Goal: Task Accomplishment & Management: Use online tool/utility

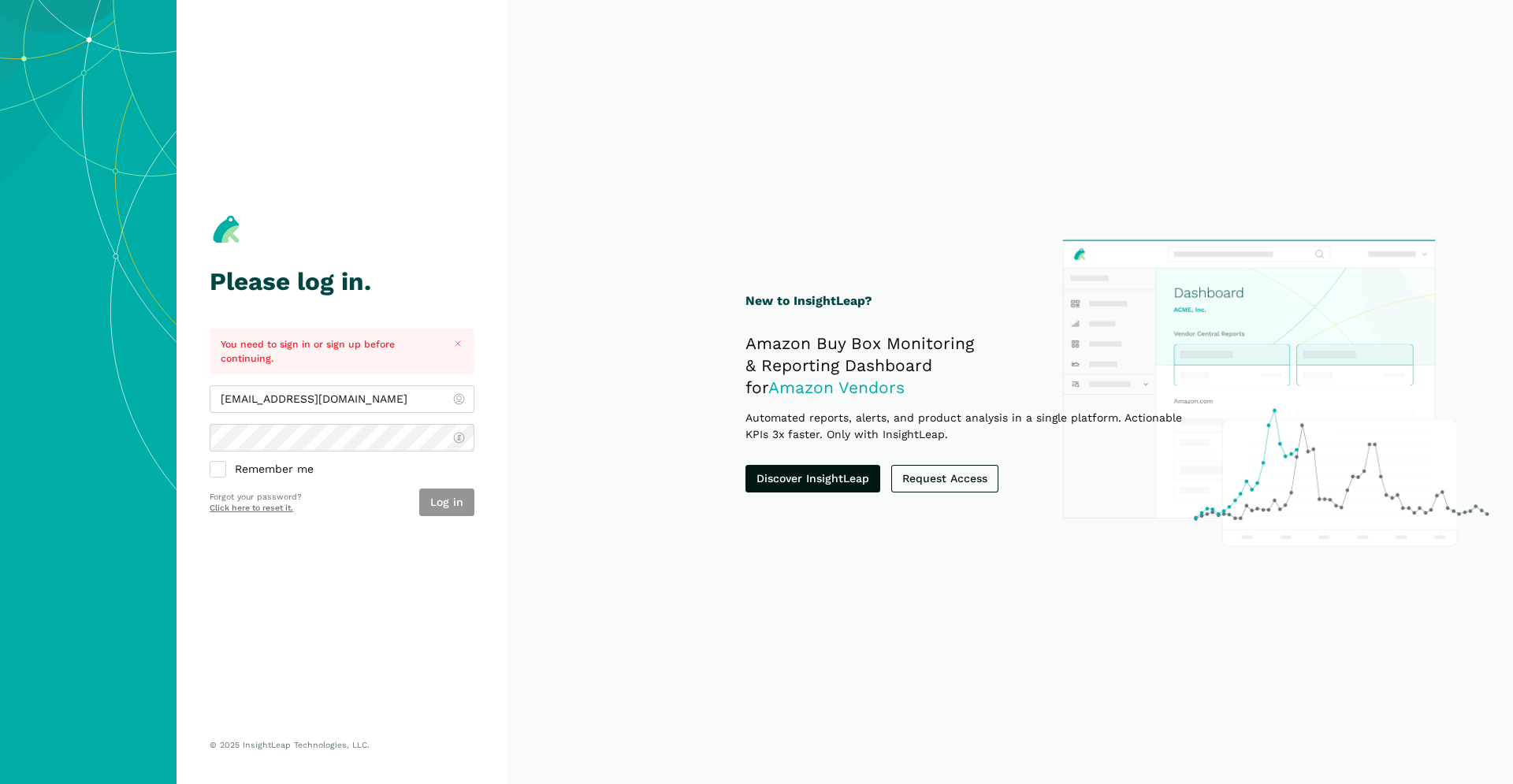
click at [443, 513] on button "Log in" at bounding box center [447, 502] width 55 height 28
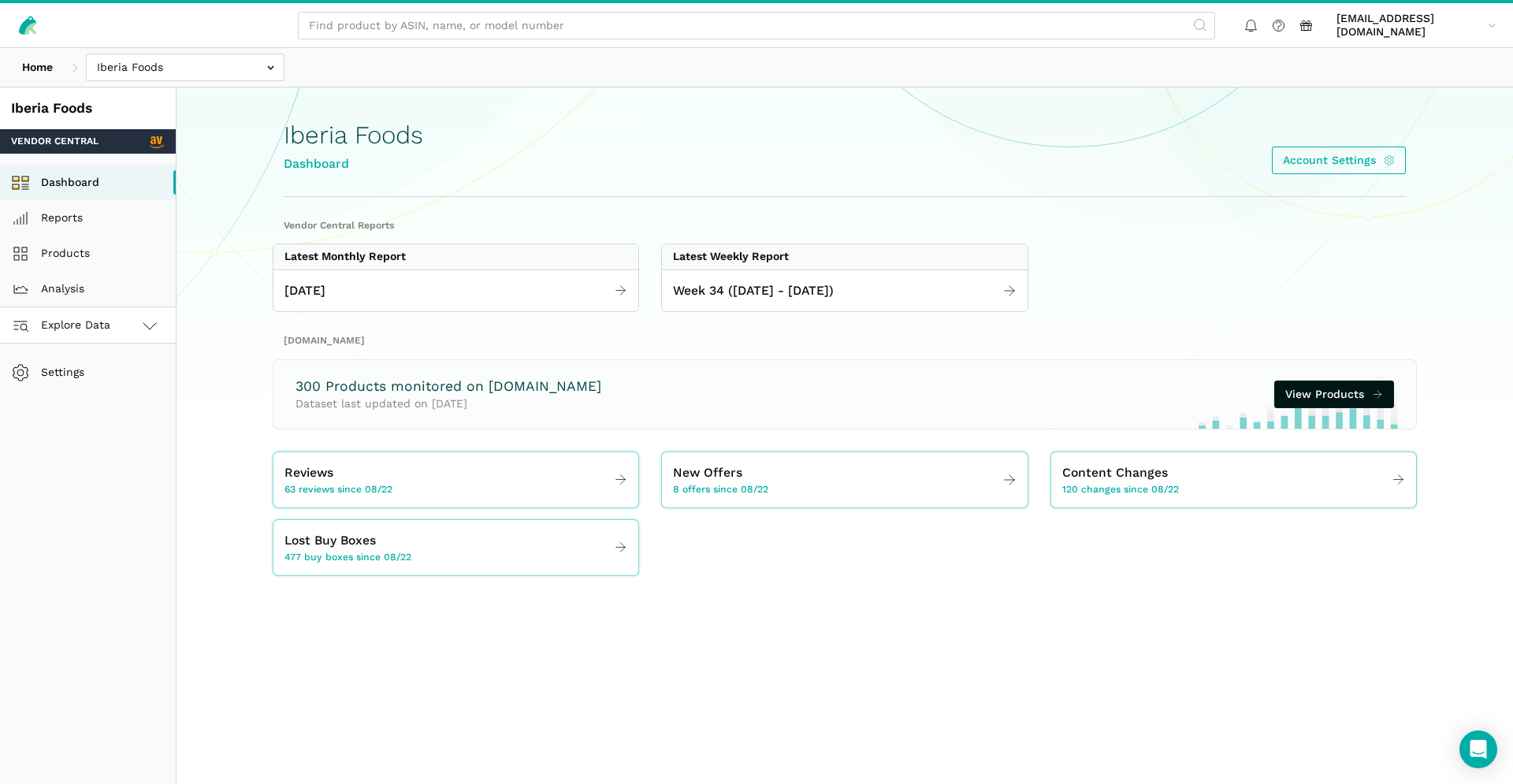
click at [126, 336] on link "Explore Data" at bounding box center [88, 325] width 176 height 35
click at [104, 371] on link "Vendor Central" at bounding box center [88, 361] width 176 height 35
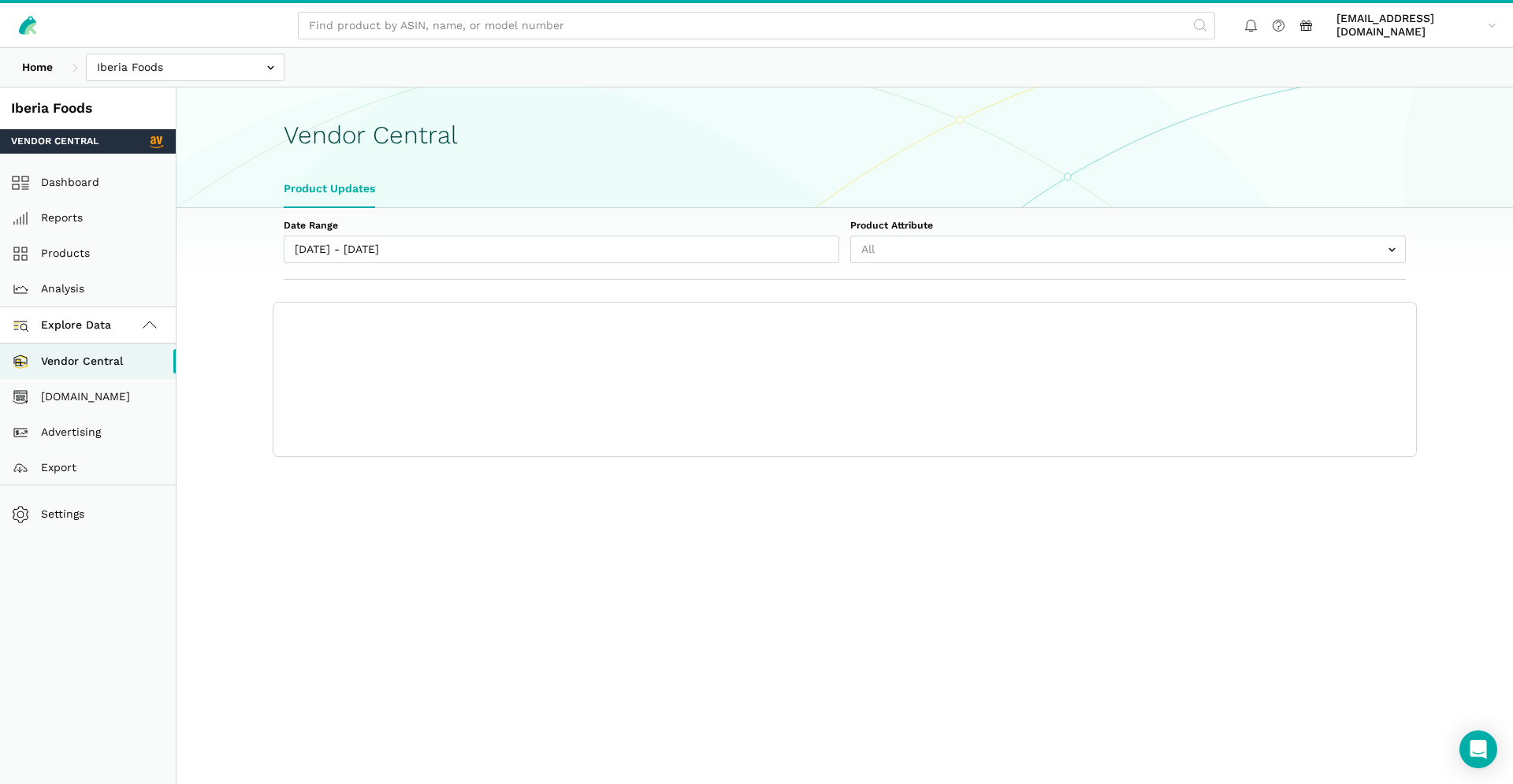
select select "25"
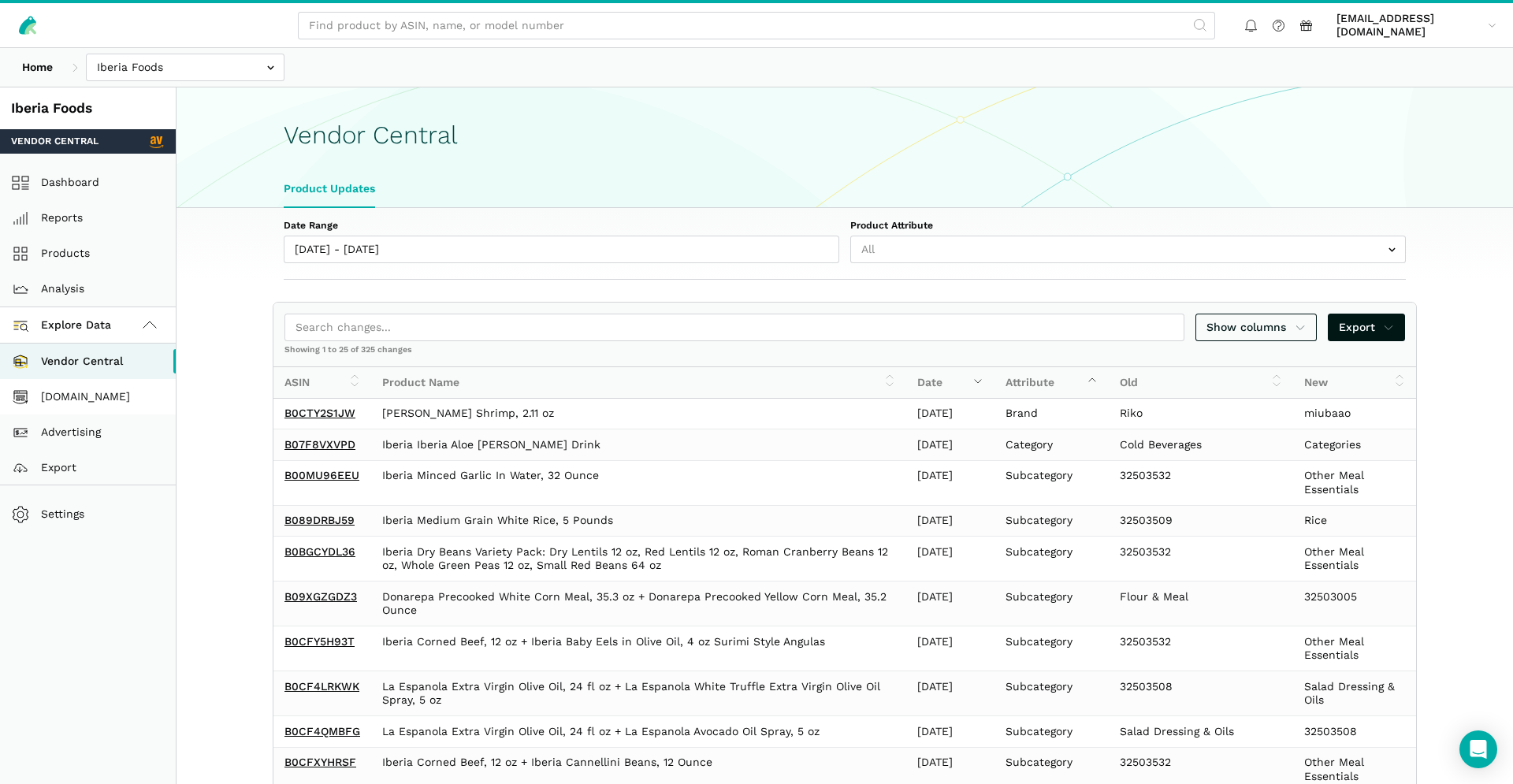
click at [105, 405] on link "[DOMAIN_NAME]" at bounding box center [88, 396] width 176 height 35
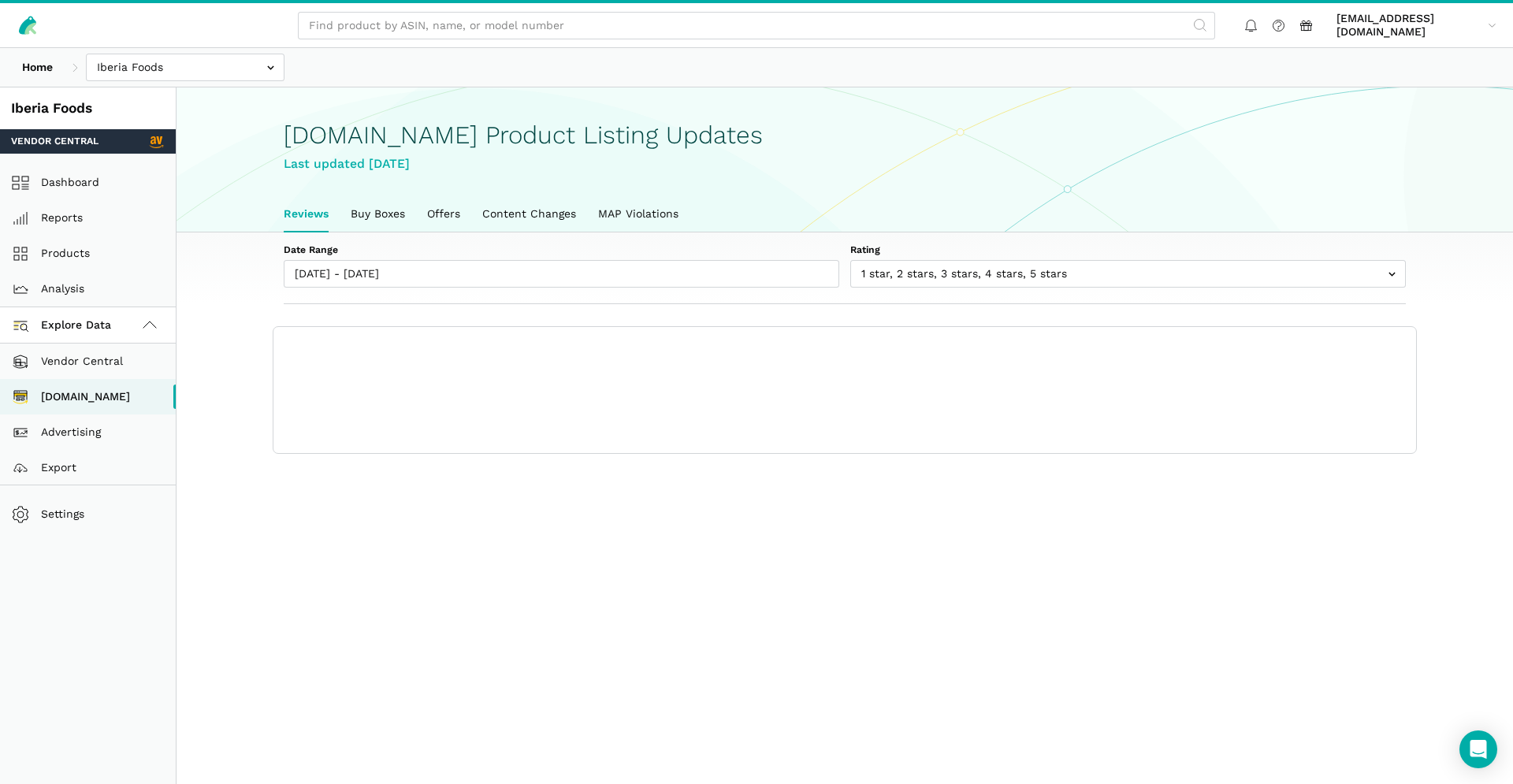
scroll to position [6, 0]
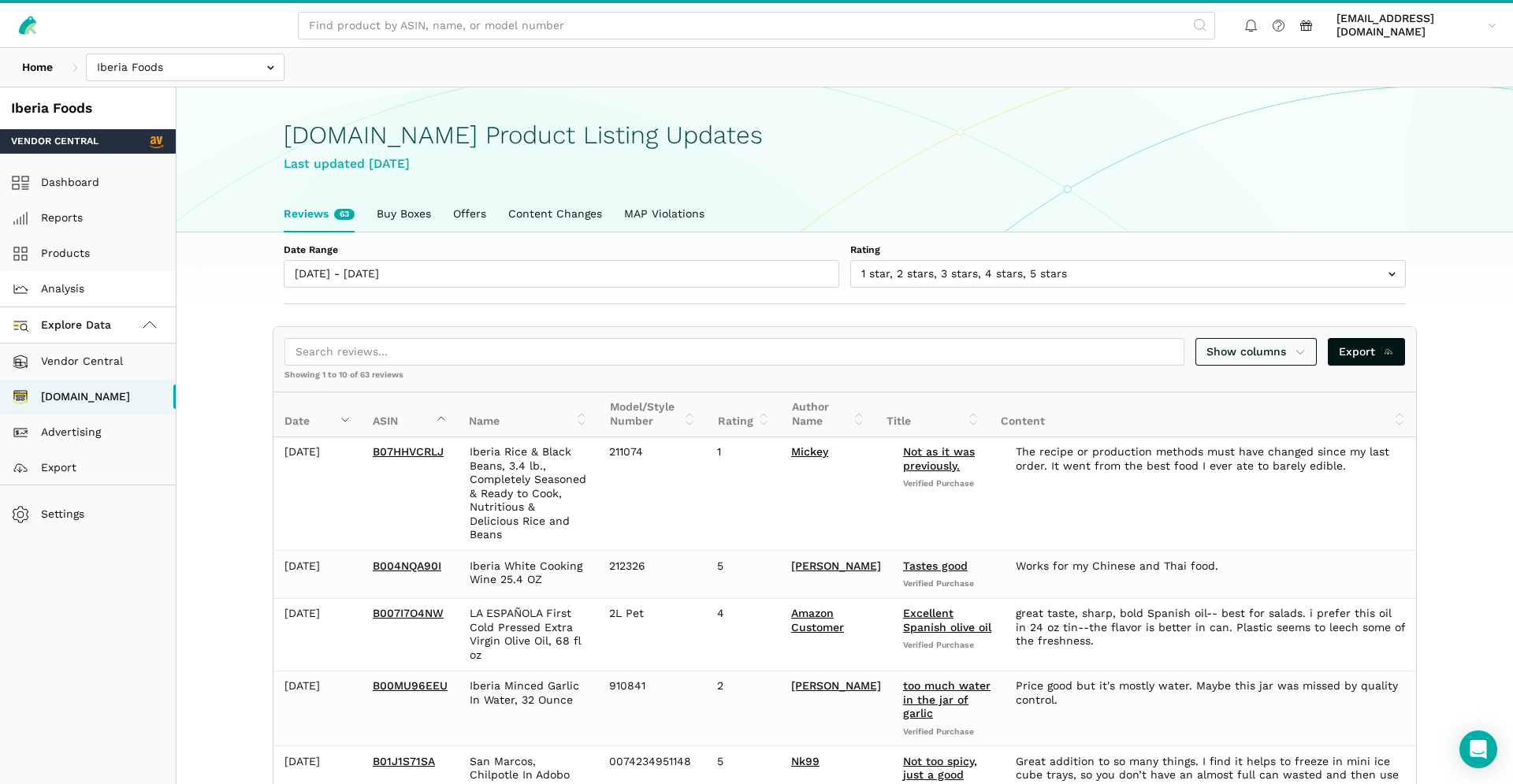
click at [91, 296] on link "Analysis" at bounding box center [88, 289] width 176 height 35
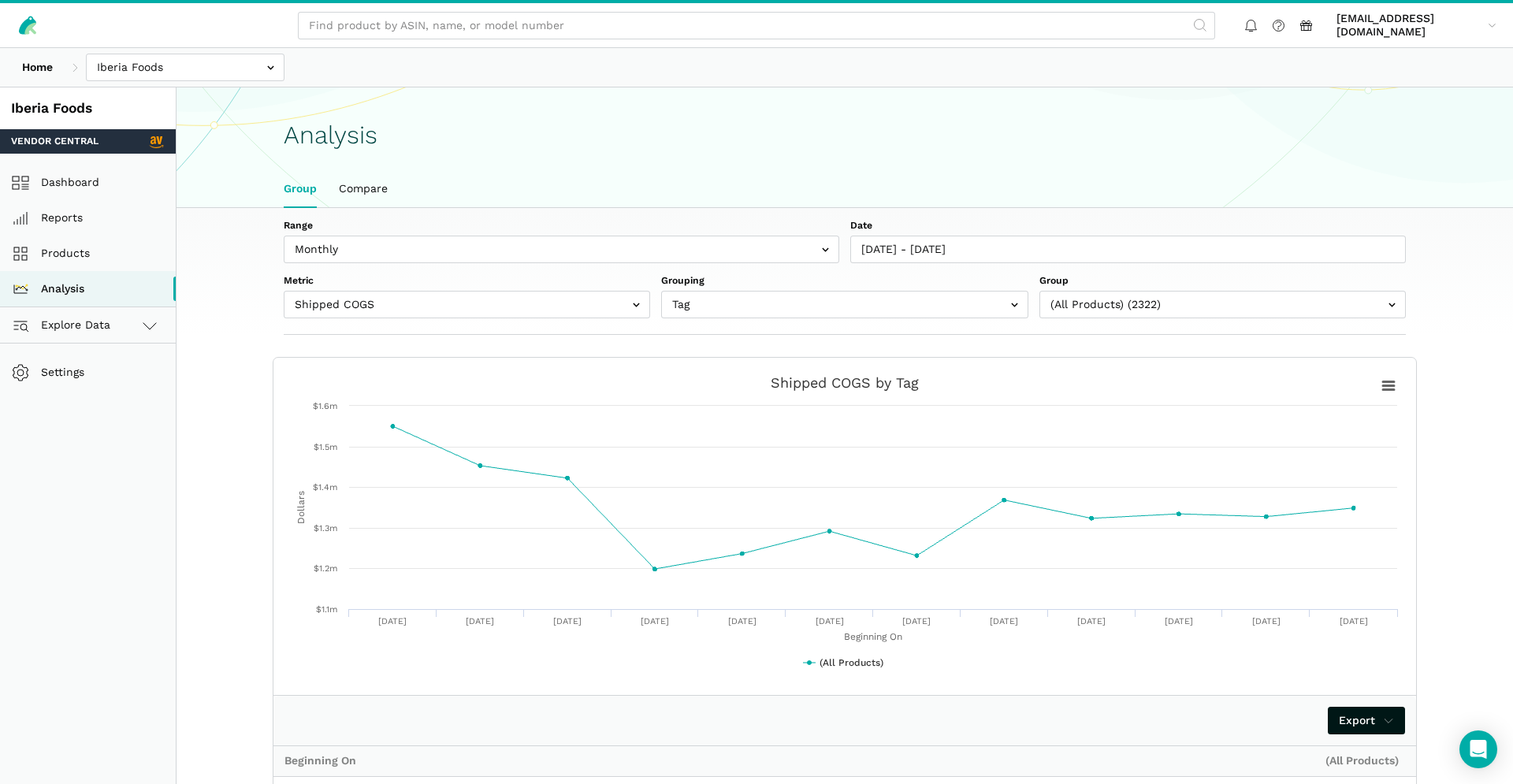
scroll to position [3, 0]
click at [71, 359] on link "Settings" at bounding box center [88, 369] width 176 height 35
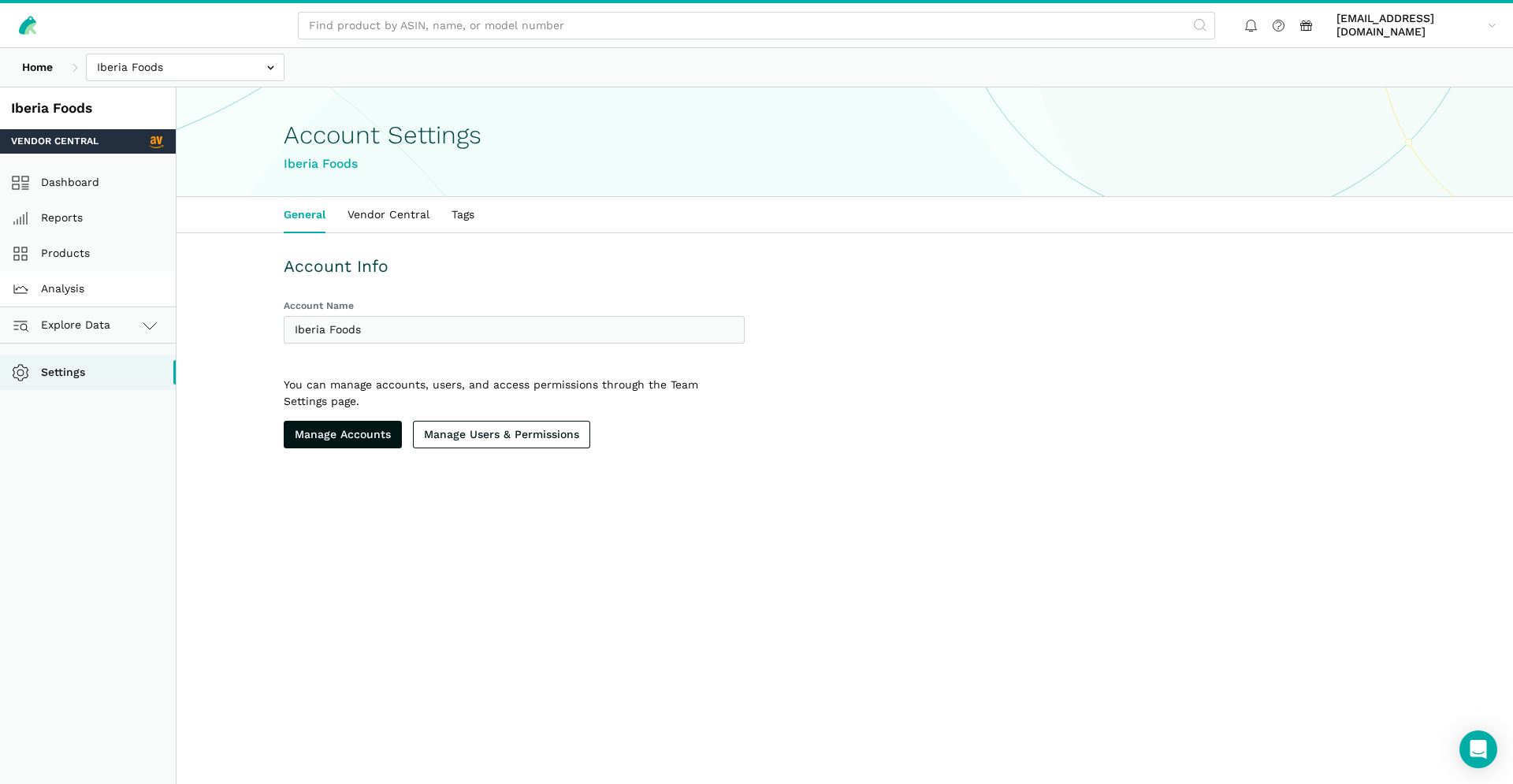
click at [94, 290] on link "Analysis" at bounding box center [88, 289] width 176 height 35
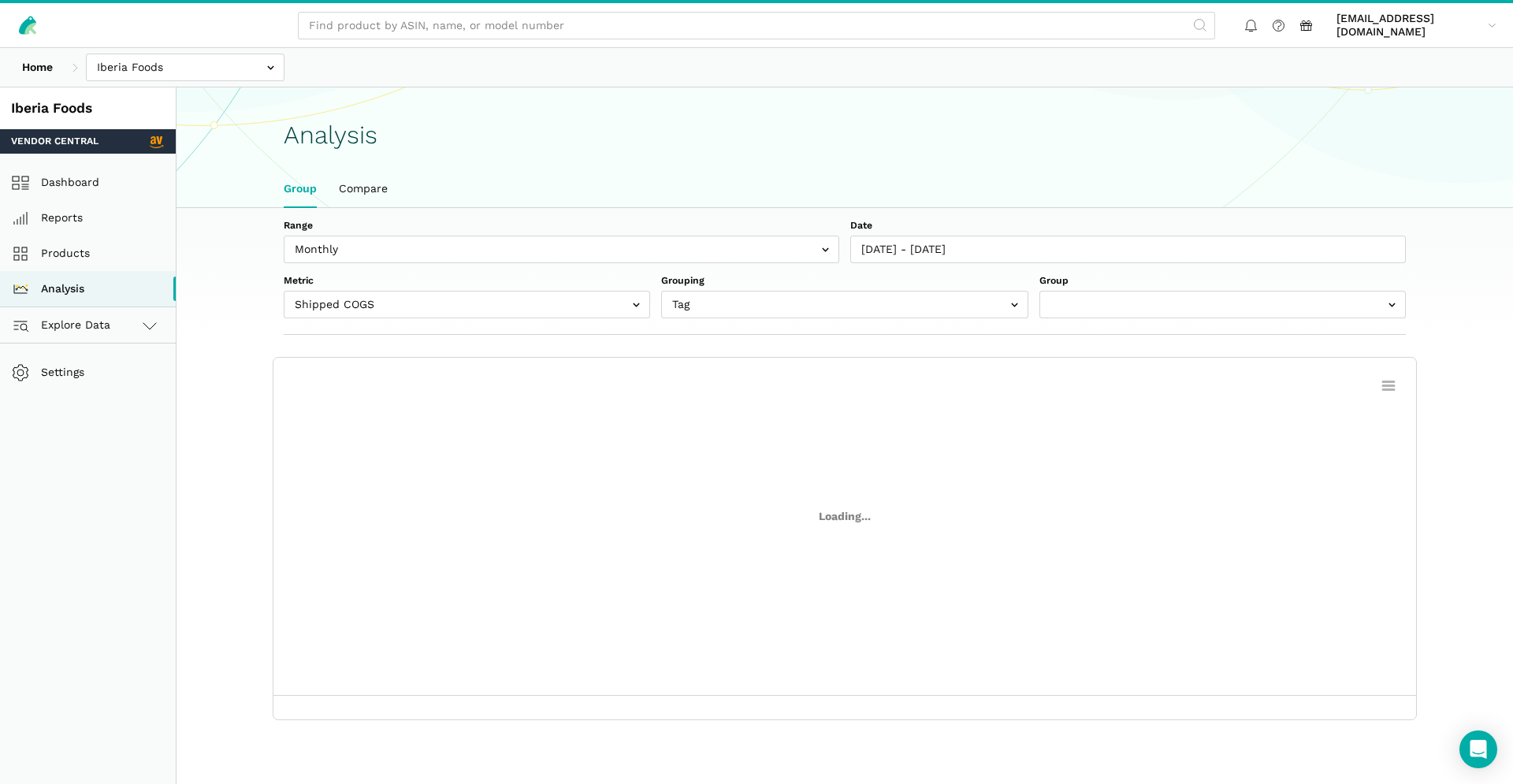
scroll to position [6, 0]
select select "(All Products)"
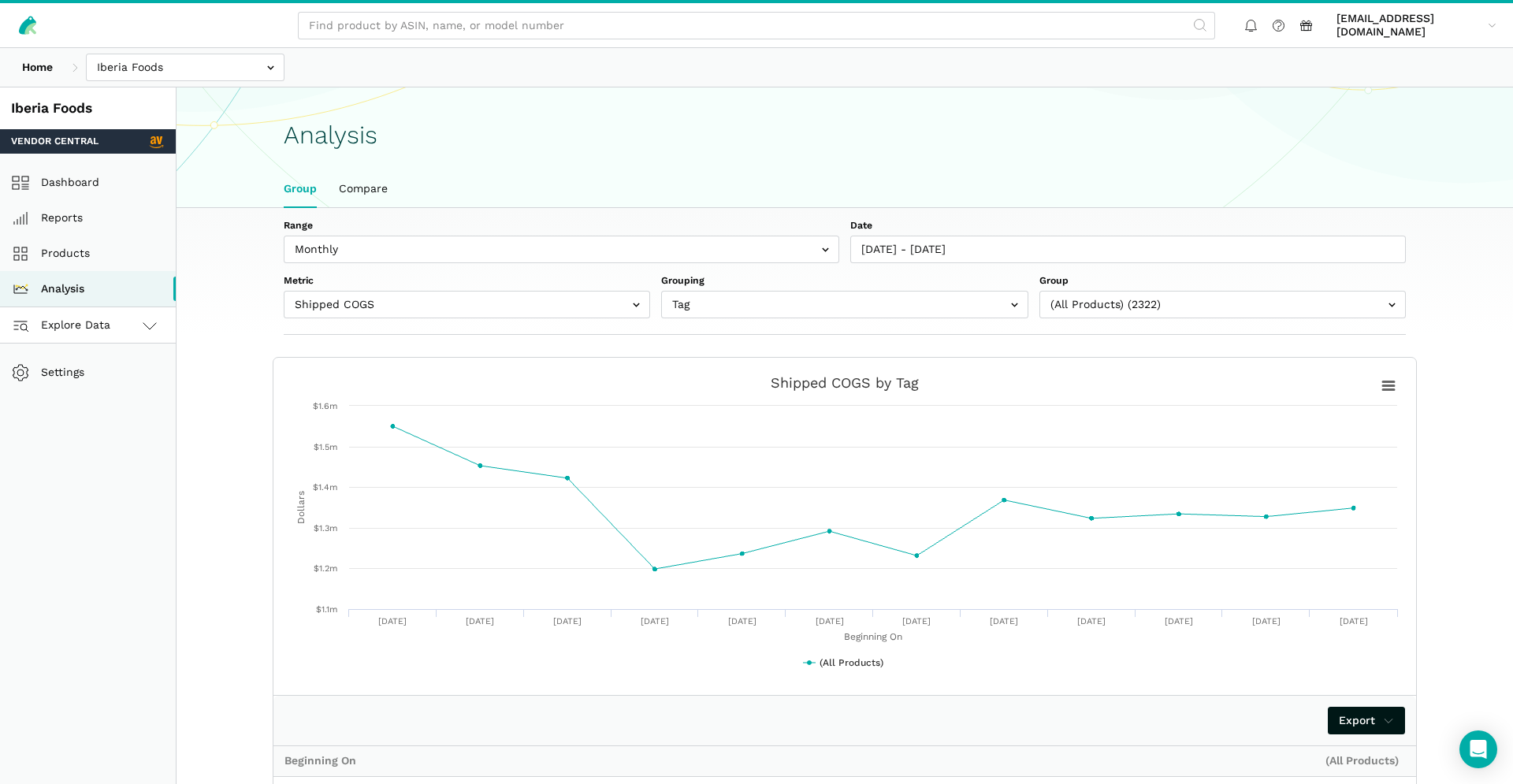
click at [91, 324] on span "Explore Data" at bounding box center [64, 325] width 94 height 18
click at [94, 356] on link "Vendor Central" at bounding box center [88, 361] width 176 height 35
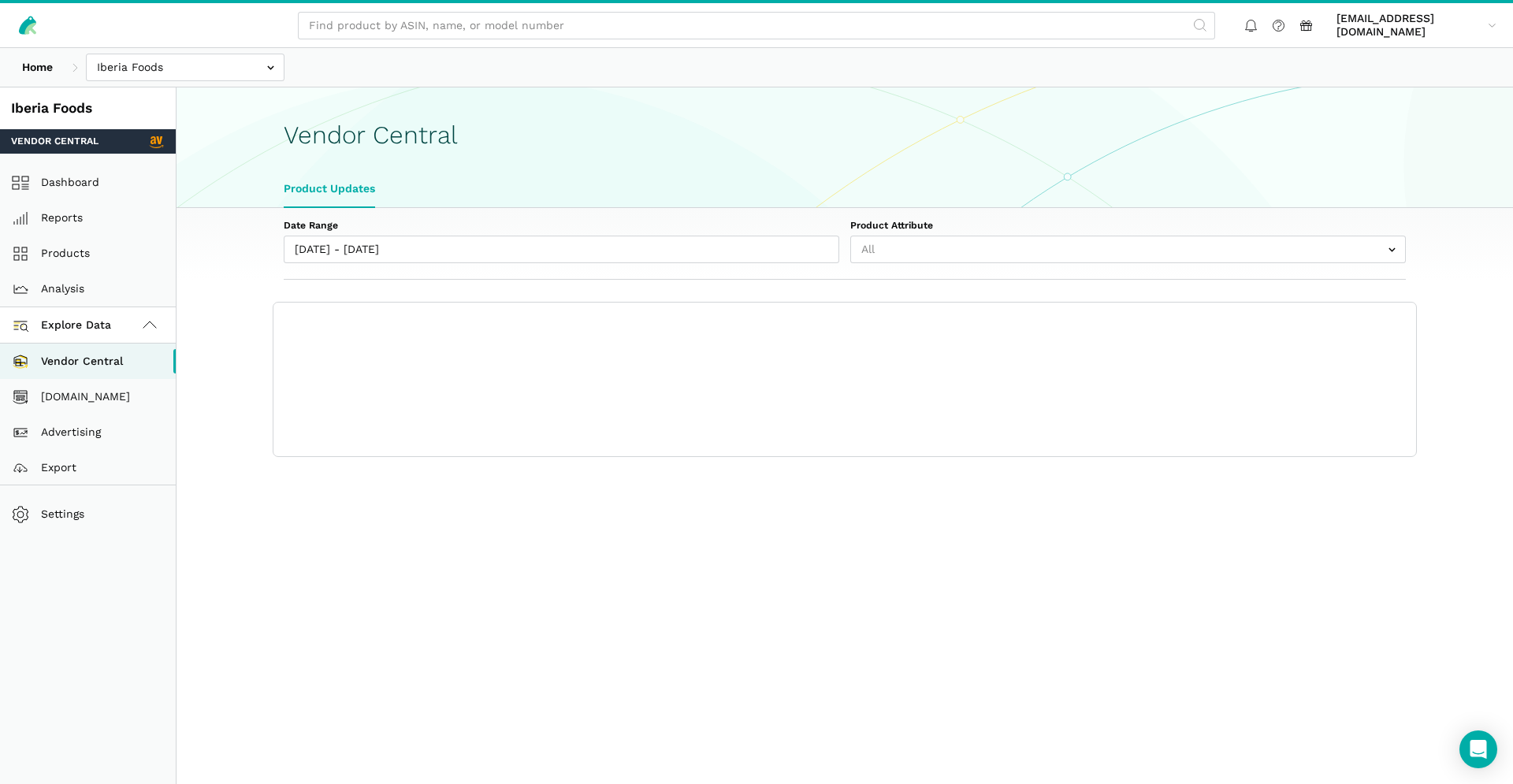
select select "25"
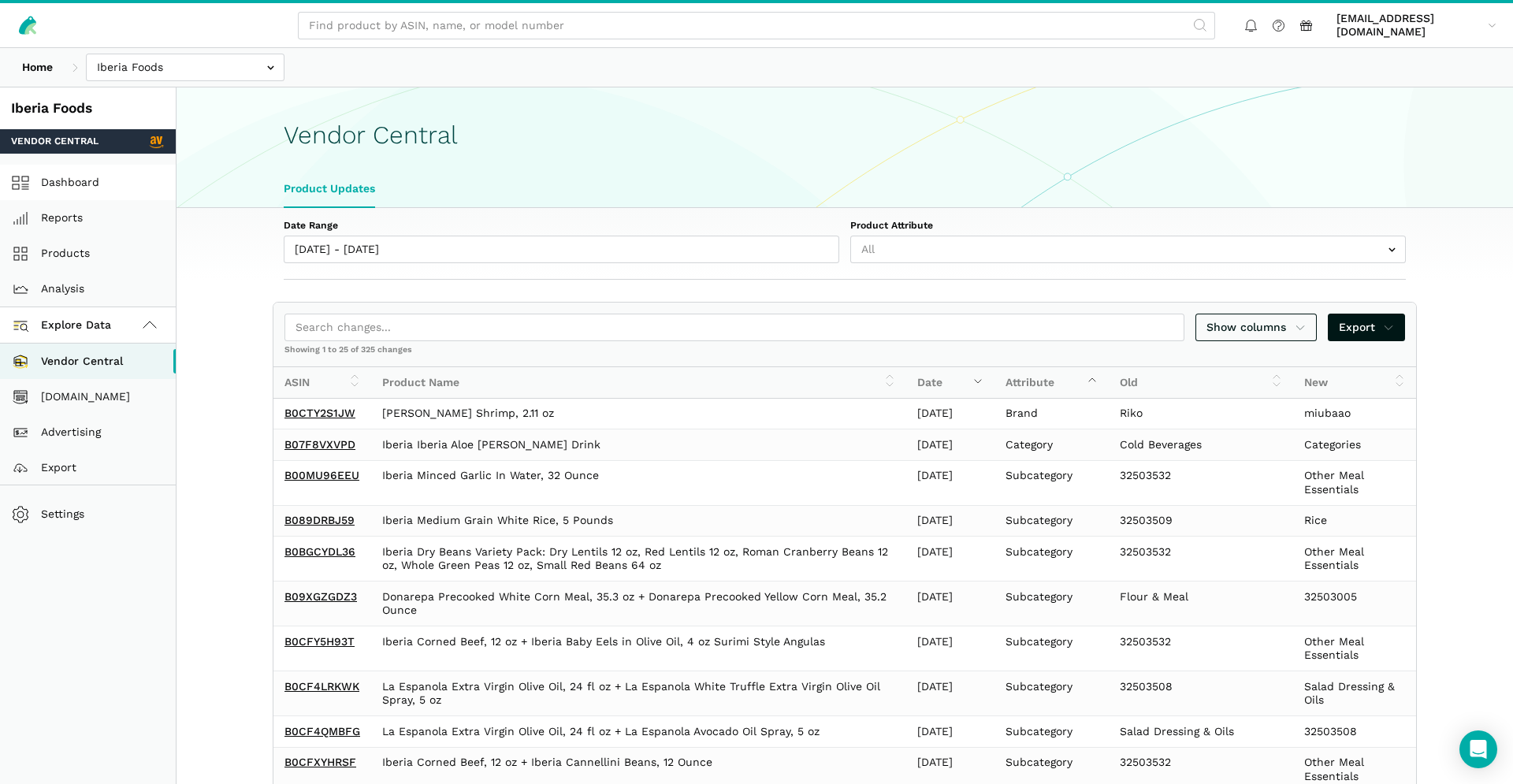
click at [128, 177] on link "Dashboard" at bounding box center [88, 182] width 176 height 35
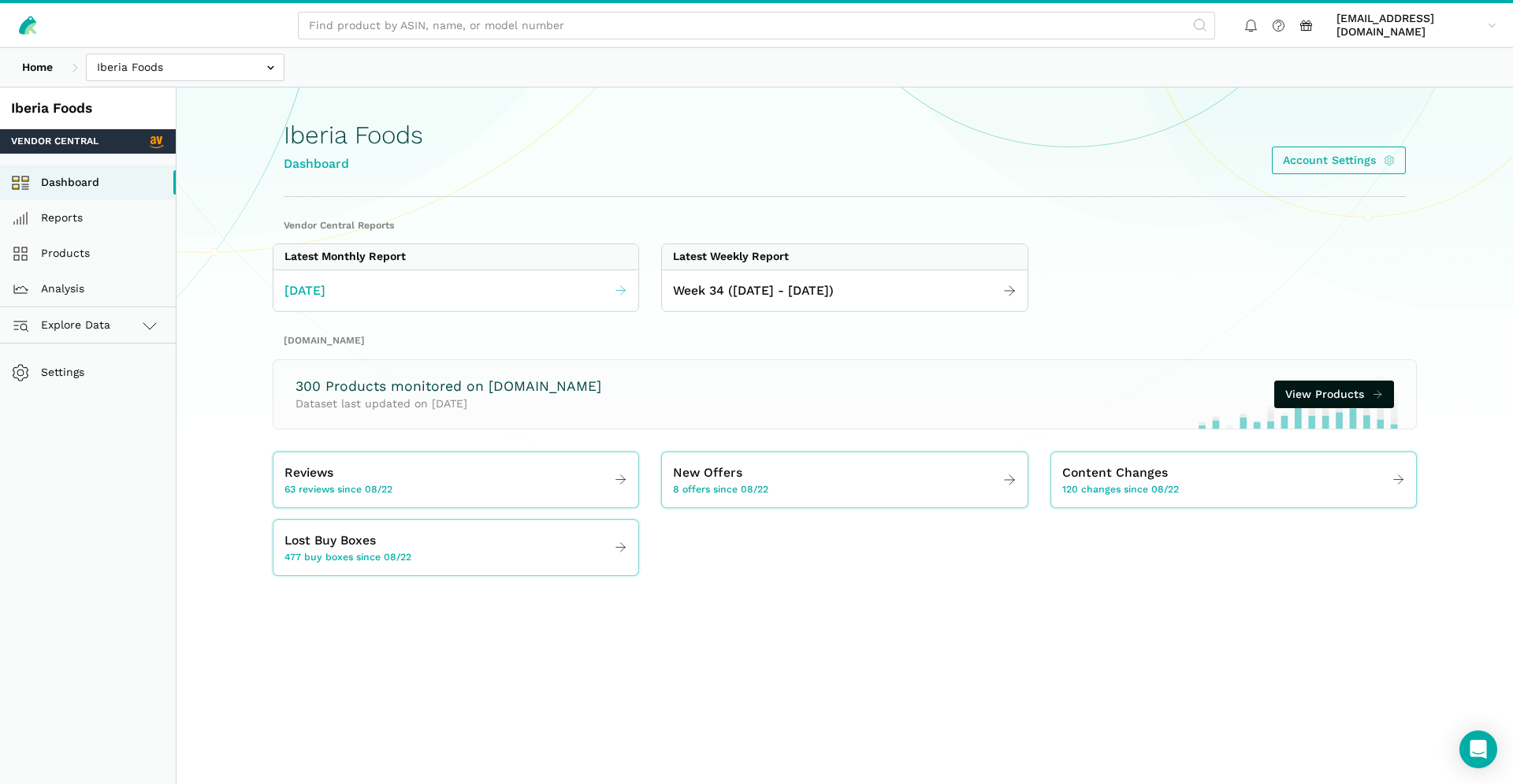
drag, startPoint x: 293, startPoint y: 287, endPoint x: 332, endPoint y: 286, distance: 39.0
click at [293, 287] on span "[DATE]" at bounding box center [305, 291] width 41 height 19
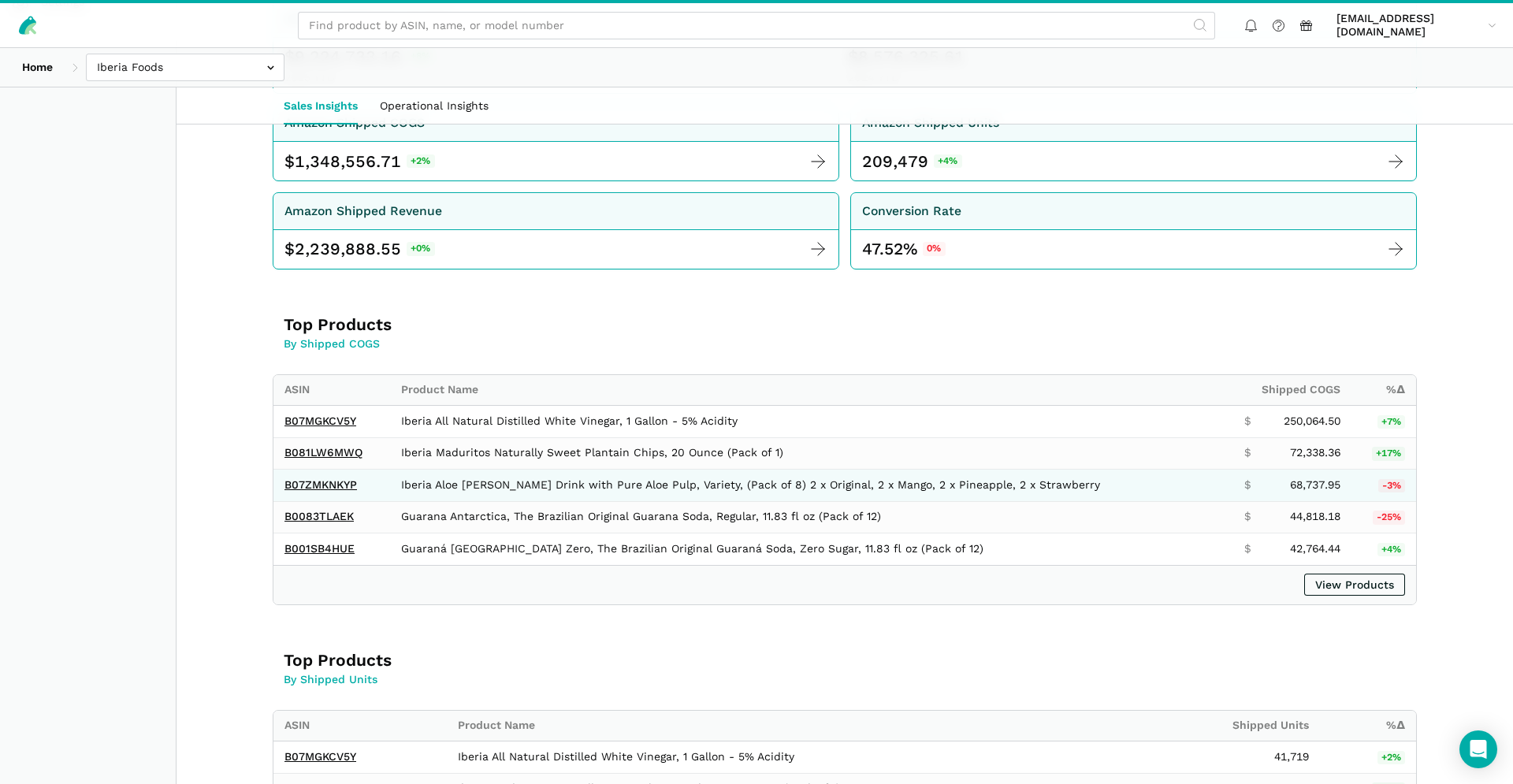
scroll to position [254, 0]
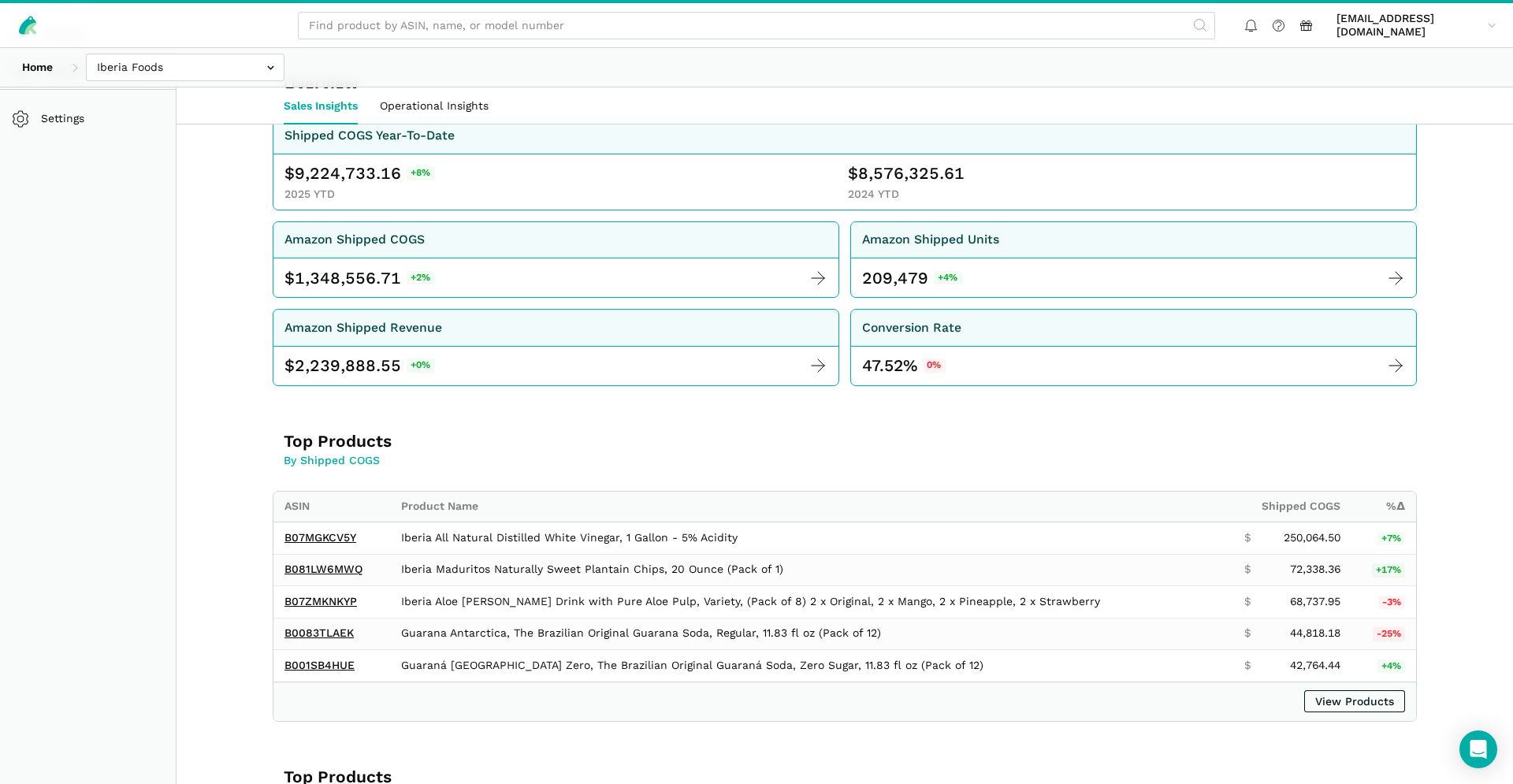
click at [1357, 713] on div "View Products" at bounding box center [844, 701] width 1143 height 40
click at [1357, 704] on link "View Products" at bounding box center [1354, 702] width 101 height 22
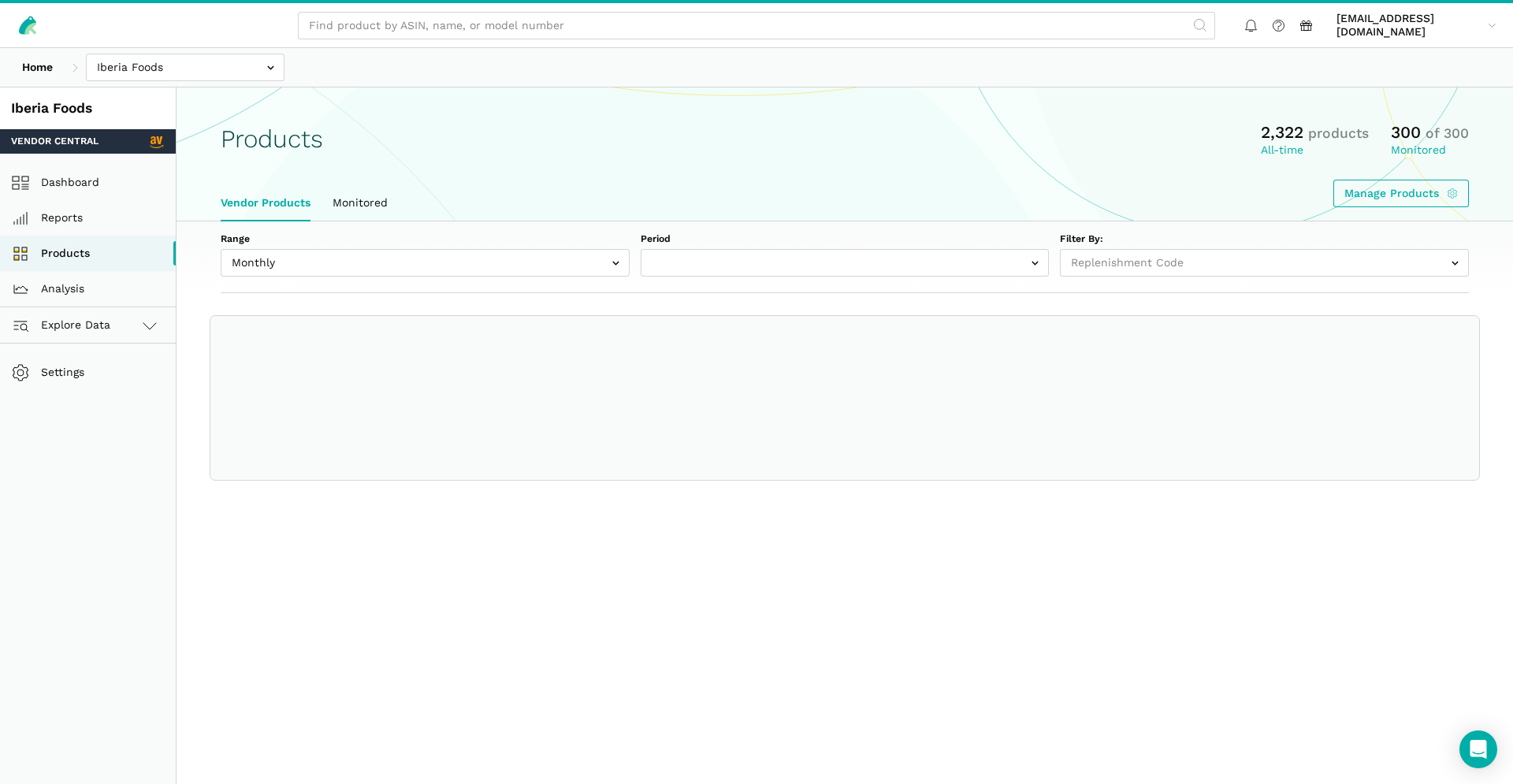
select select
select select "Monthly|[DATE]"
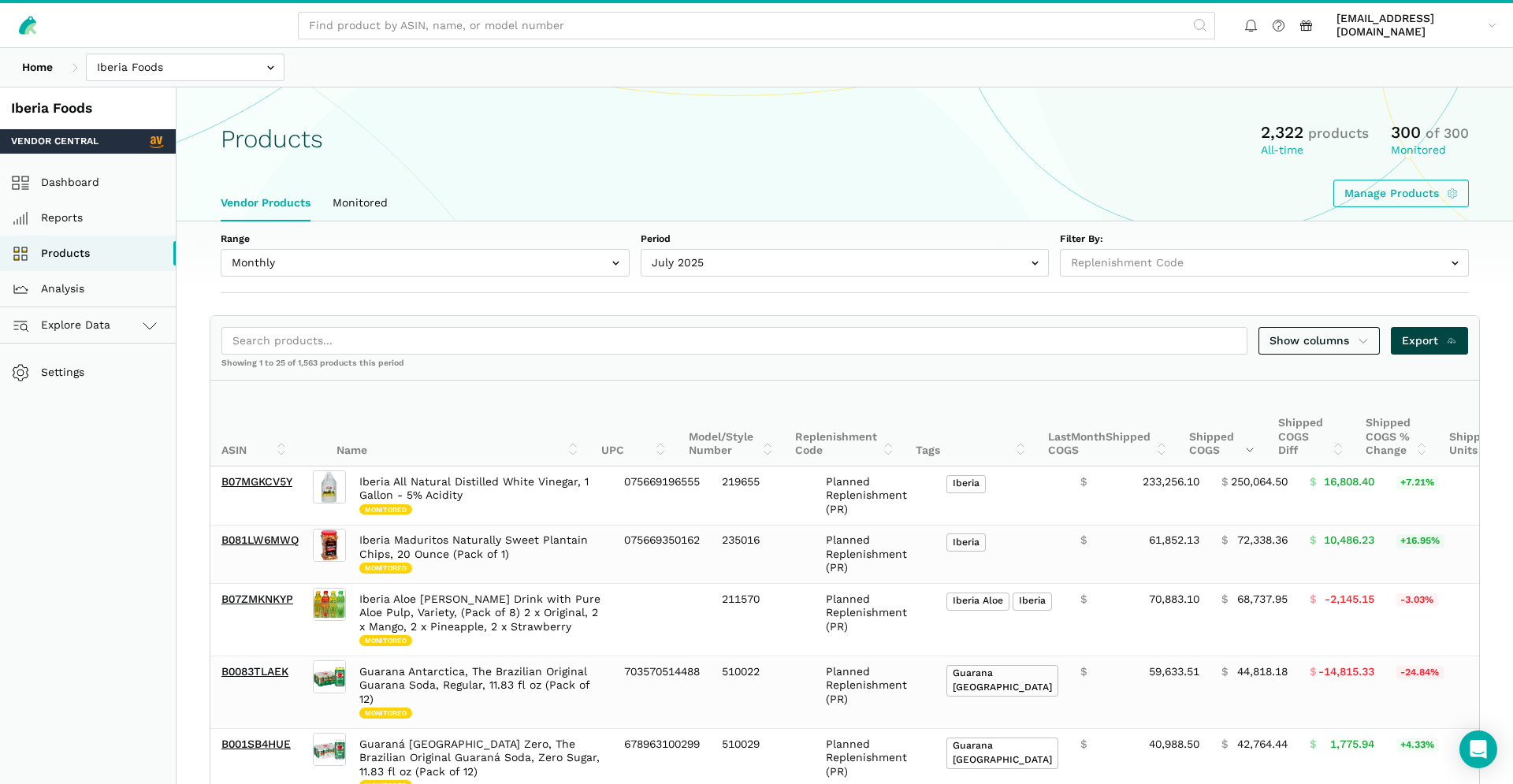
click at [1422, 347] on span "Export" at bounding box center [1430, 341] width 56 height 17
